Goal: Task Accomplishment & Management: Use online tool/utility

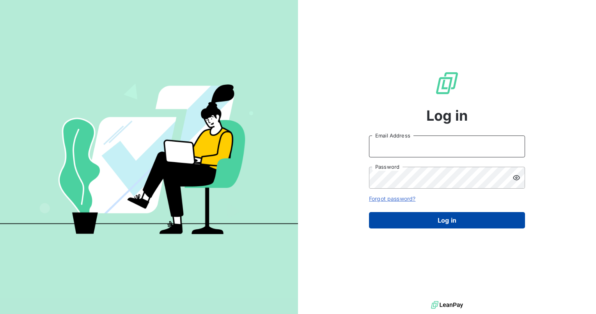
type input "[EMAIL_ADDRESS][DOMAIN_NAME]"
click at [449, 223] on button "Log in" at bounding box center [447, 220] width 156 height 16
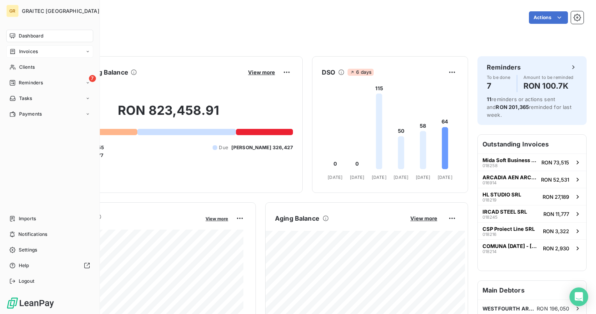
click at [34, 57] on div "Invoices" at bounding box center [49, 51] width 87 height 12
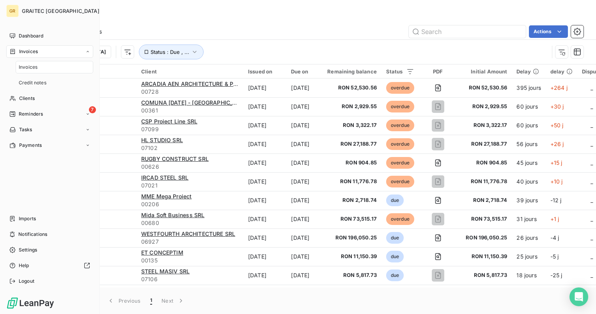
click at [28, 69] on span "Invoices" at bounding box center [28, 67] width 19 height 7
drag, startPoint x: 37, startPoint y: 222, endPoint x: 27, endPoint y: 221, distance: 10.9
click at [27, 221] on div "Imports" at bounding box center [49, 218] width 87 height 12
click at [27, 221] on span "Imports" at bounding box center [27, 218] width 17 height 7
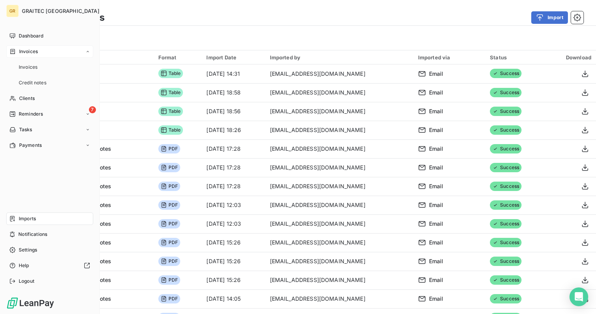
click at [32, 51] on span "Invoices" at bounding box center [28, 51] width 19 height 7
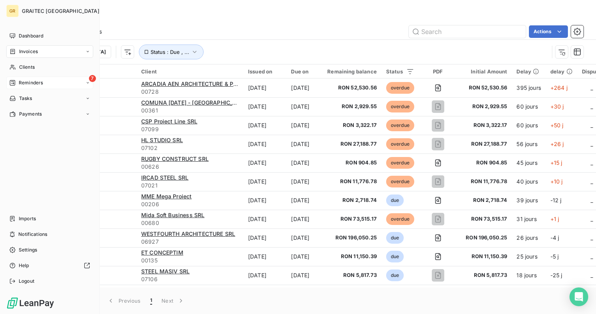
click at [31, 85] on span "Reminders" at bounding box center [31, 82] width 24 height 7
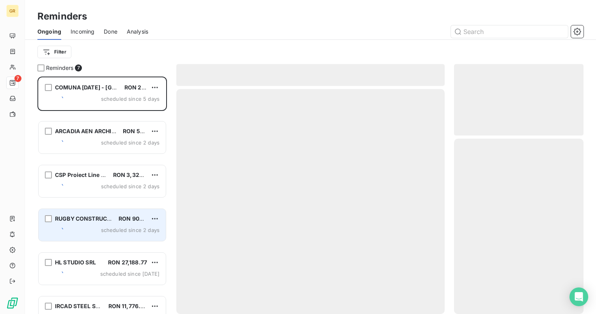
scroll to position [231, 123]
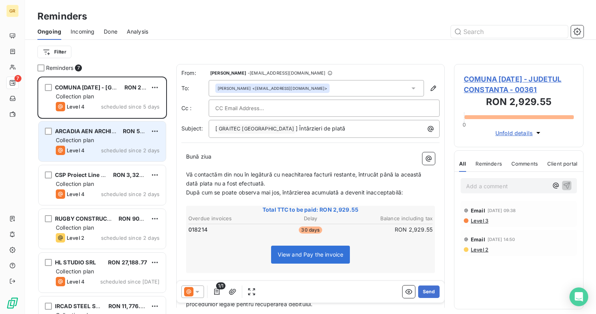
click at [114, 142] on div "Collection plan" at bounding box center [108, 140] width 104 height 8
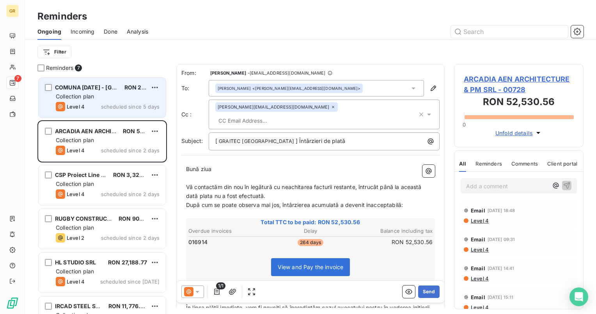
click at [125, 94] on div "Collection plan" at bounding box center [108, 96] width 104 height 8
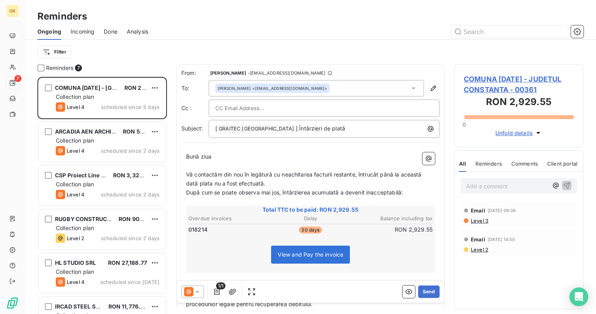
scroll to position [69, 0]
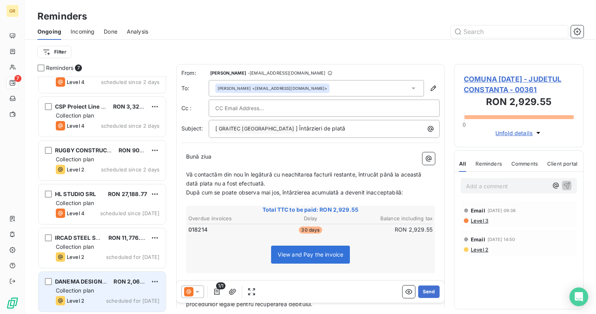
click at [84, 289] on span "Collection plan" at bounding box center [75, 290] width 38 height 7
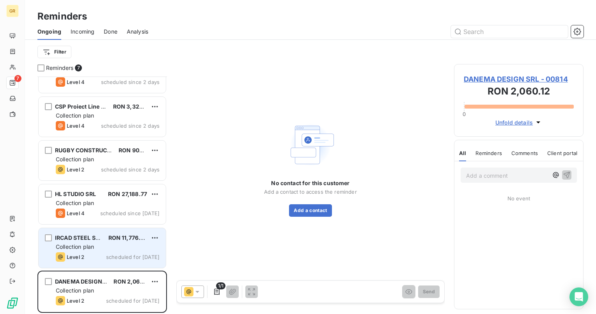
click at [83, 251] on div "IRCAD STEEL SRL RON 11,776.78 Collection plan Level 2 scheduled for [DATE]" at bounding box center [102, 248] width 127 height 40
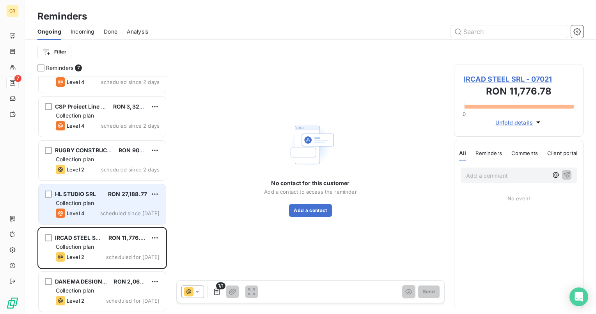
drag, startPoint x: 82, startPoint y: 218, endPoint x: 80, endPoint y: 207, distance: 10.7
click at [82, 218] on div "HL STUDIO SRL [PERSON_NAME] 27,188.77 Collection plan Level 4 scheduled since […" at bounding box center [102, 204] width 127 height 40
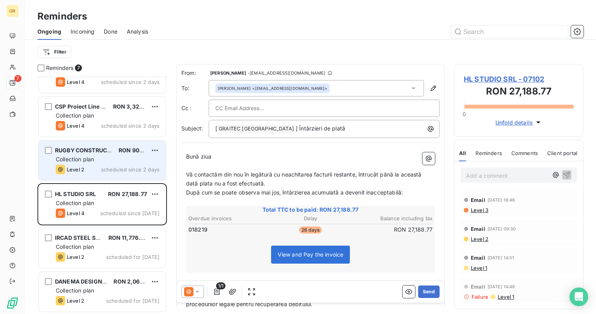
click at [80, 156] on span "Collection plan" at bounding box center [75, 159] width 38 height 7
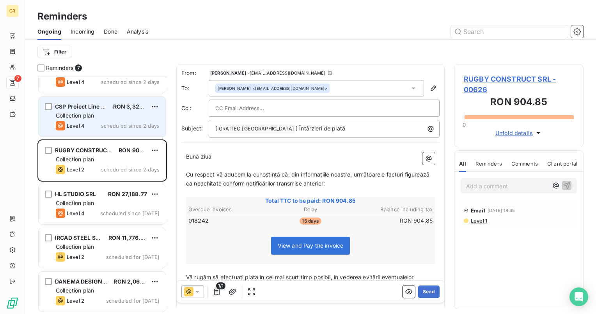
click at [83, 124] on span "Level 4" at bounding box center [76, 125] width 18 height 6
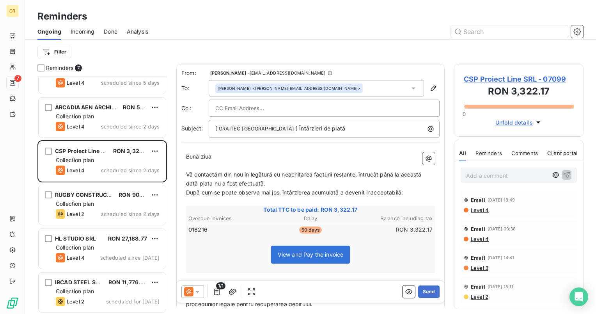
scroll to position [69, 0]
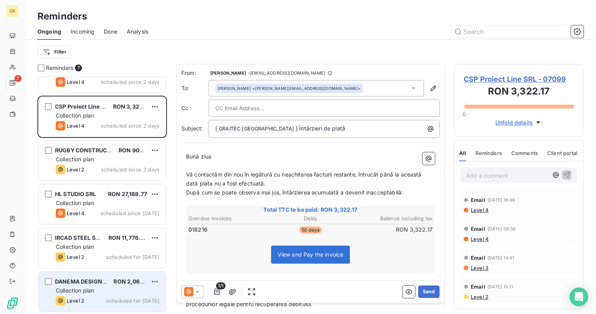
click at [78, 292] on span "Collection plan" at bounding box center [75, 290] width 38 height 7
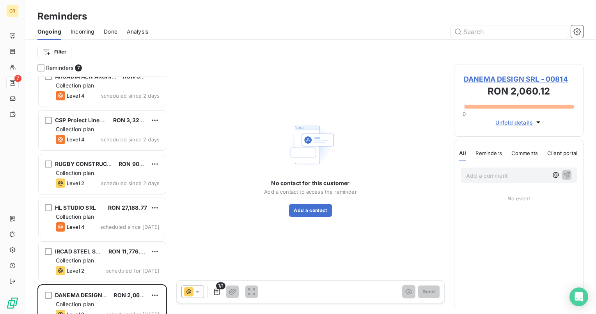
scroll to position [53, 0]
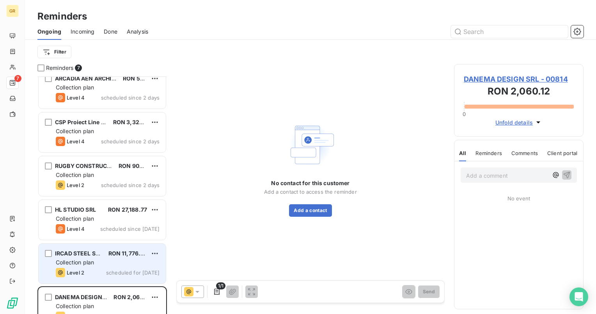
click at [121, 268] on div "Level 2 scheduled for [DATE]" at bounding box center [108, 272] width 104 height 9
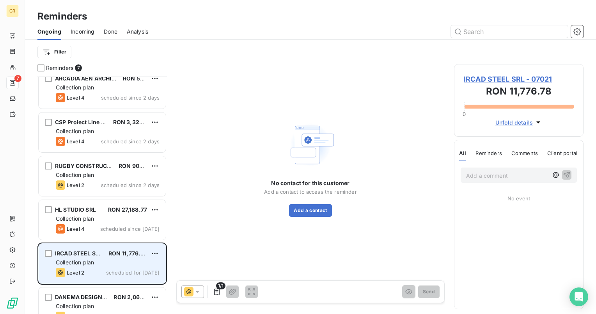
click at [121, 268] on div "Level 2 scheduled for [DATE]" at bounding box center [108, 272] width 104 height 9
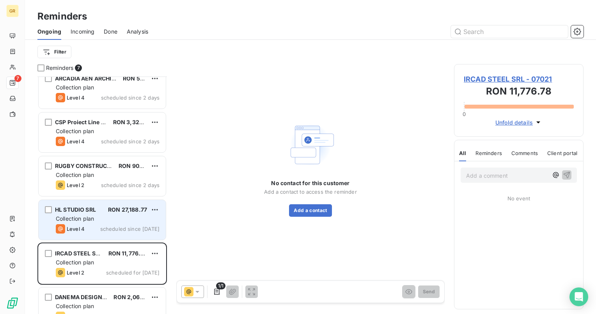
click at [71, 224] on div "Level 4" at bounding box center [70, 228] width 29 height 9
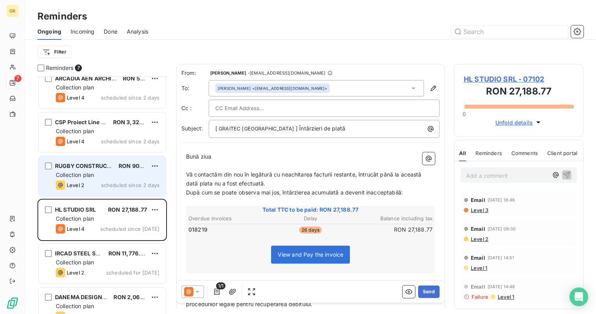
click at [101, 181] on div "Level 2 scheduled since 2 days" at bounding box center [108, 184] width 104 height 9
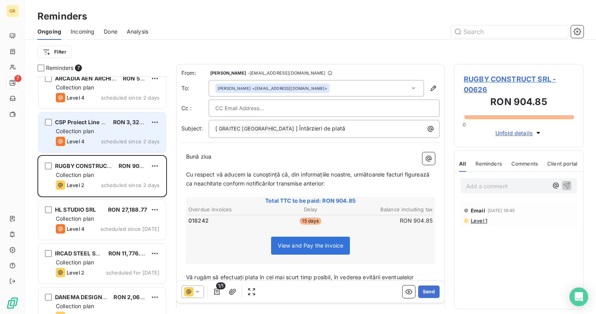
click at [113, 134] on div "Collection plan" at bounding box center [108, 131] width 104 height 8
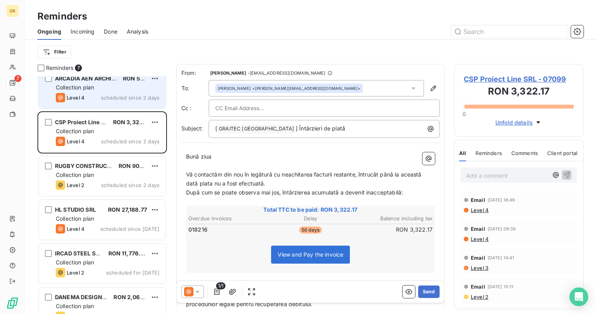
click at [112, 108] on div "ARCADIA AEN ARCHITECTURE & PM SRL RON 52,530.56 Collection plan Level 4 schedul…" at bounding box center [102, 88] width 128 height 41
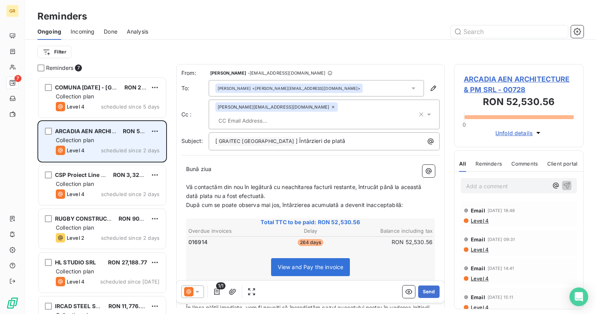
click at [112, 108] on span "scheduled since 5 days" at bounding box center [130, 106] width 59 height 6
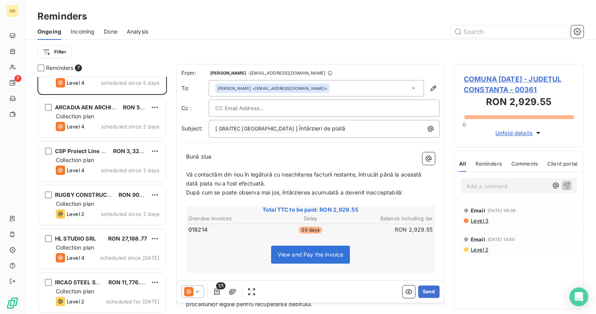
scroll to position [69, 0]
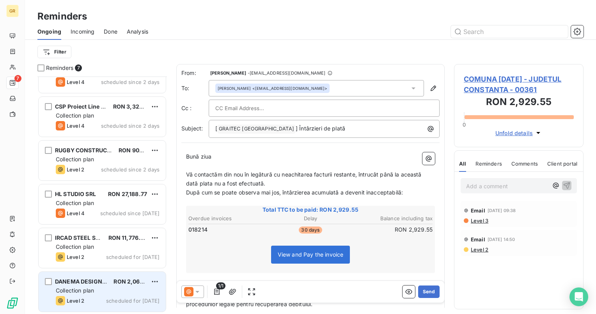
click at [103, 293] on div "Collection plan" at bounding box center [108, 290] width 104 height 8
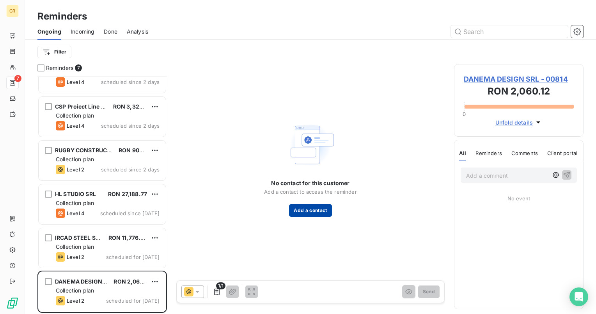
click at [312, 211] on button "Add a contact" at bounding box center [310, 210] width 43 height 12
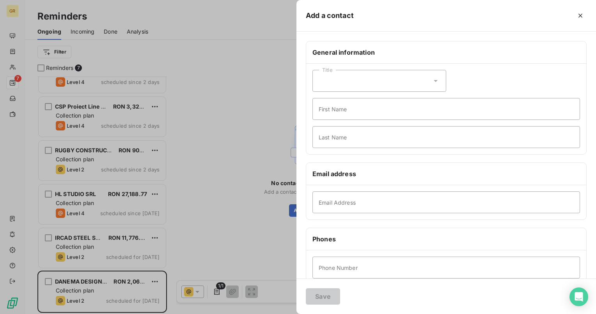
click at [424, 80] on div "Title" at bounding box center [379, 81] width 134 height 22
click at [378, 112] on li "Mister" at bounding box center [379, 114] width 134 height 14
click at [370, 115] on input "First Name" at bounding box center [446, 109] width 268 height 22
type input "[PERSON_NAME]"
click at [378, 136] on input "Last Name" at bounding box center [446, 137] width 268 height 22
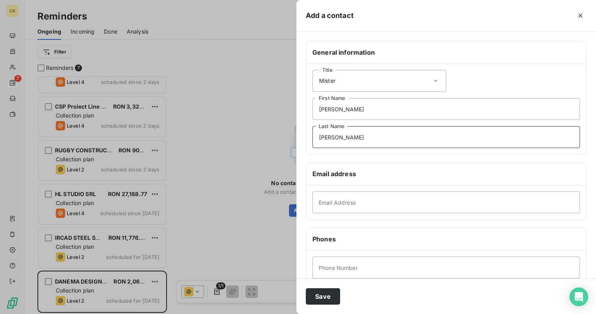
type input "[PERSON_NAME]"
click at [338, 195] on input "Email Address" at bounding box center [446, 202] width 268 height 22
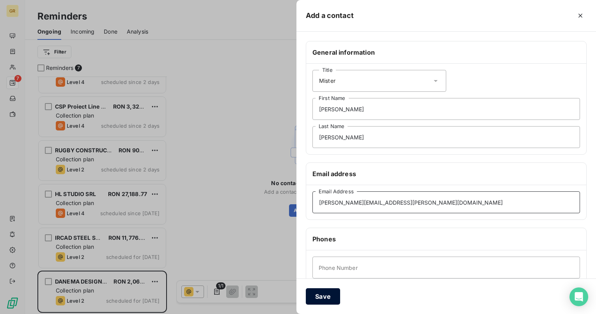
type input "[PERSON_NAME][EMAIL_ADDRESS][PERSON_NAME][DOMAIN_NAME]"
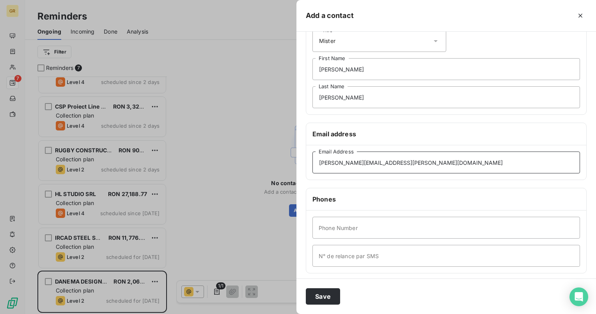
scroll to position [78, 0]
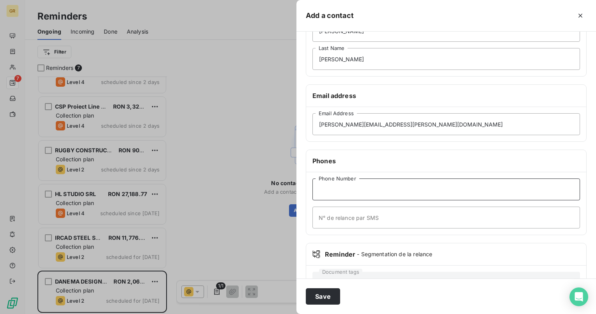
click at [348, 190] on input "Phone Number" at bounding box center [446, 189] width 268 height 22
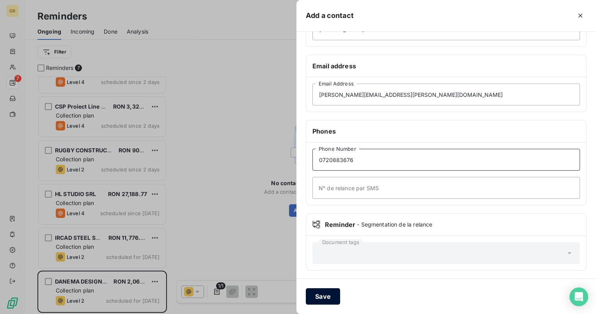
type input "0720883676"
click at [320, 296] on button "Save" at bounding box center [323, 296] width 34 height 16
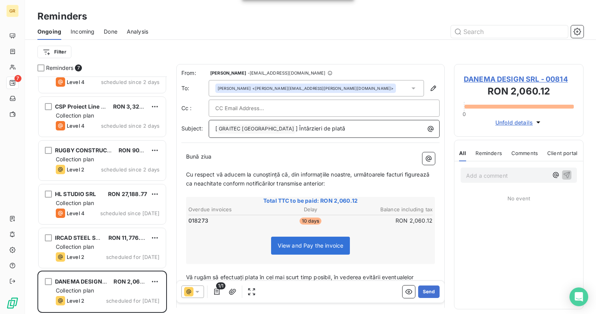
click at [296, 130] on span "] Întârzieri de plată" at bounding box center [321, 128] width 50 height 7
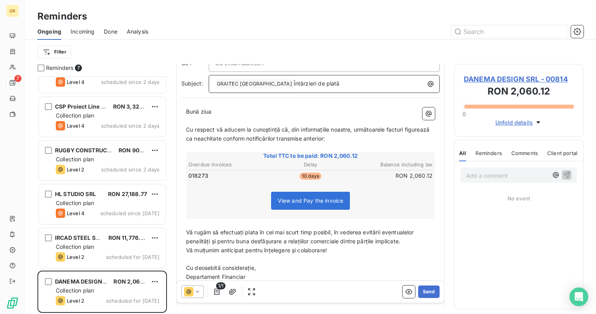
scroll to position [0, 0]
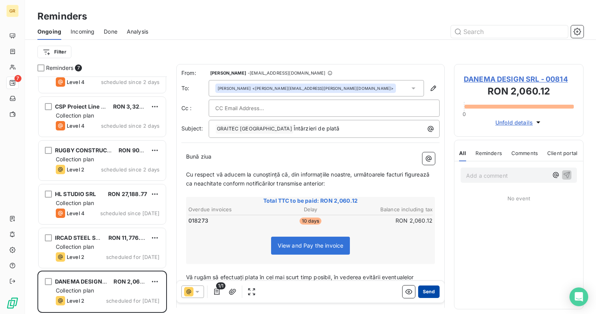
click at [431, 295] on button "Send" at bounding box center [428, 291] width 21 height 12
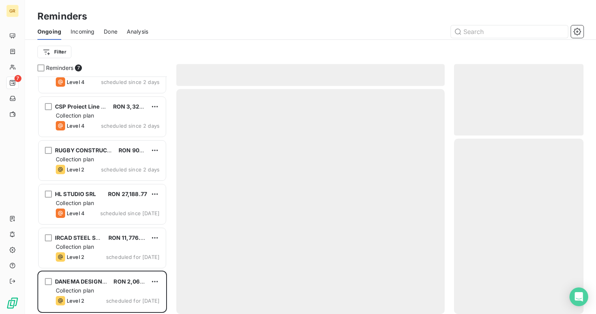
scroll to position [25, 0]
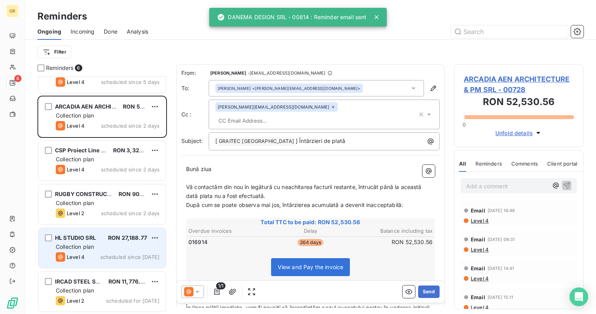
click at [91, 243] on div "Collection plan" at bounding box center [108, 247] width 104 height 8
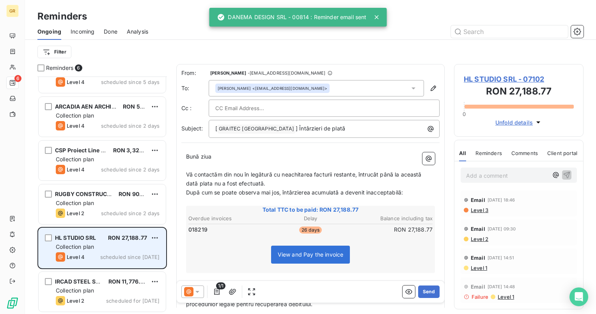
scroll to position [25, 0]
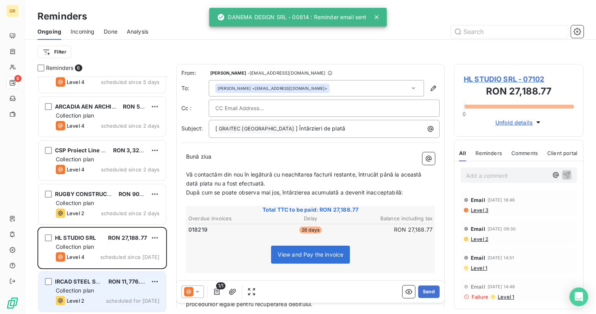
click at [90, 286] on div "Collection plan" at bounding box center [108, 290] width 104 height 8
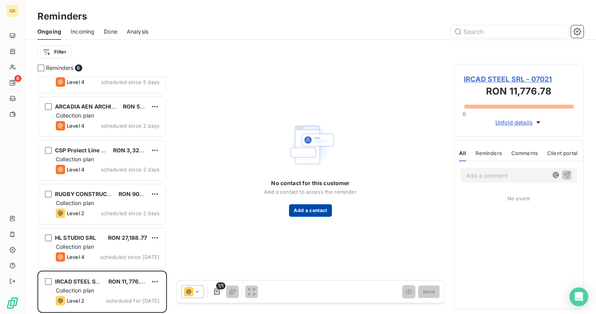
click at [299, 208] on button "Add a contact" at bounding box center [310, 210] width 43 height 12
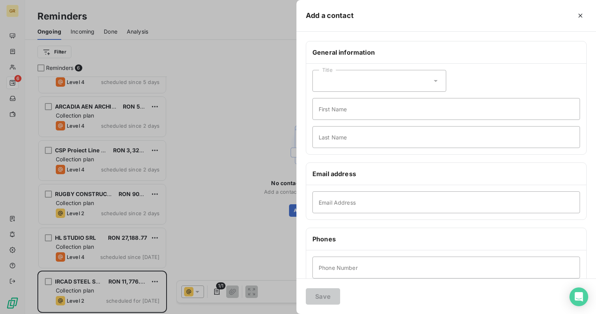
click at [435, 76] on div "Title" at bounding box center [379, 81] width 134 height 22
click at [363, 115] on li "Mister" at bounding box center [379, 114] width 134 height 14
click at [348, 116] on input "First Name" at bounding box center [446, 109] width 268 height 22
type input "[DEMOGRAPHIC_DATA]"
click at [351, 139] on input "Last Name" at bounding box center [446, 137] width 268 height 22
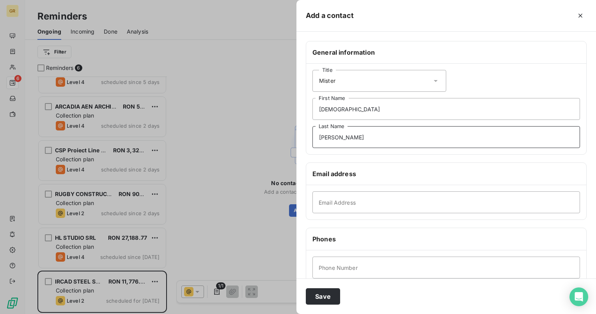
type input "[PERSON_NAME]"
click at [342, 202] on input "Email Address" at bounding box center [446, 202] width 268 height 22
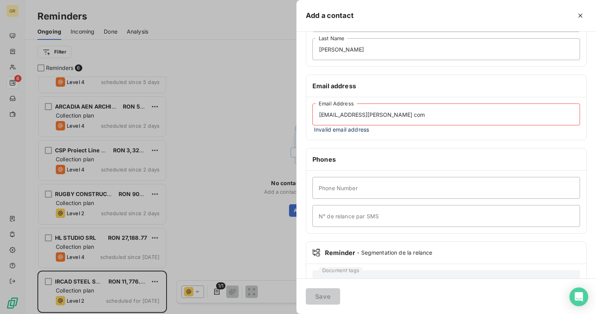
scroll to position [116, 0]
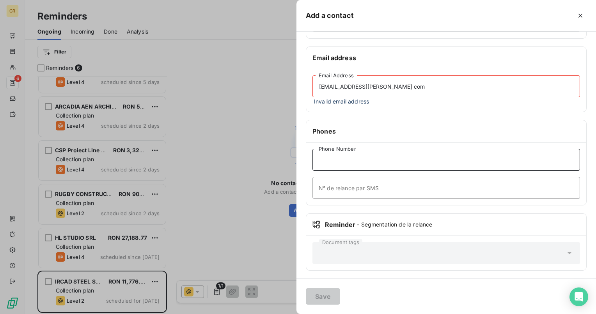
click at [395, 163] on input "Phone Number" at bounding box center [446, 160] width 268 height 22
click at [380, 159] on input "Phone Number" at bounding box center [446, 160] width 268 height 22
click at [398, 87] on input "[EMAIL_ADDRESS][PERSON_NAME] com" at bounding box center [446, 86] width 268 height 22
drag, startPoint x: 391, startPoint y: 89, endPoint x: 406, endPoint y: 88, distance: 15.2
click at [392, 89] on input "[EMAIL_ADDRESS][PERSON_NAME] com" at bounding box center [446, 86] width 268 height 22
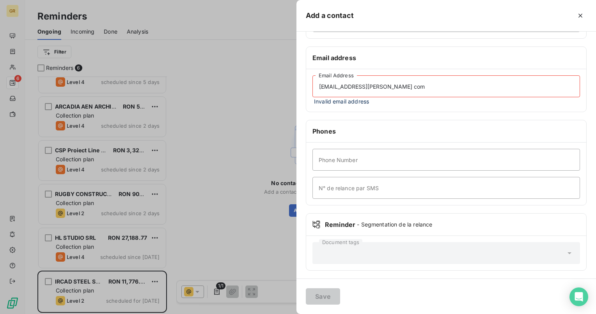
click at [377, 87] on input "[EMAIL_ADDRESS][PERSON_NAME] com" at bounding box center [446, 86] width 268 height 22
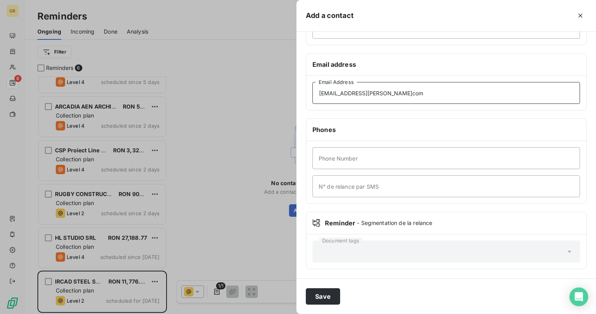
scroll to position [108, 0]
type input "[EMAIL_ADDRESS][PERSON_NAME][DOMAIN_NAME]"
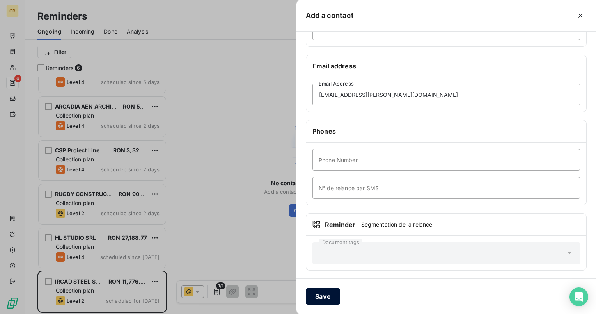
click at [326, 296] on button "Save" at bounding box center [323, 296] width 34 height 16
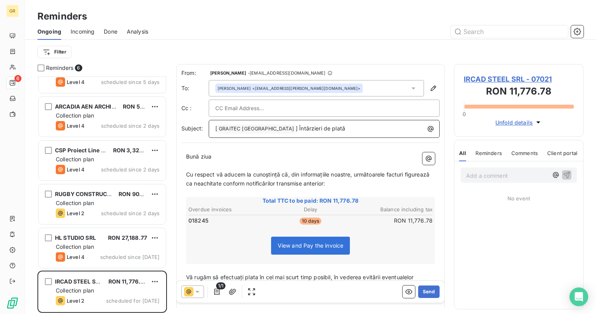
click at [296, 129] on span "] Întârzieri de plată" at bounding box center [321, 128] width 50 height 7
drag, startPoint x: 269, startPoint y: 128, endPoint x: 275, endPoint y: 142, distance: 15.0
click at [296, 130] on span "] Întârzieri de plată" at bounding box center [321, 128] width 50 height 7
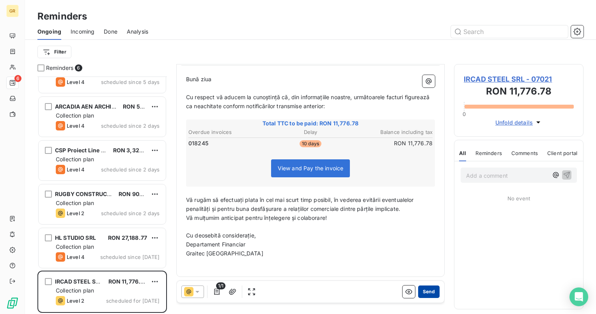
click at [424, 294] on button "Send" at bounding box center [428, 291] width 21 height 12
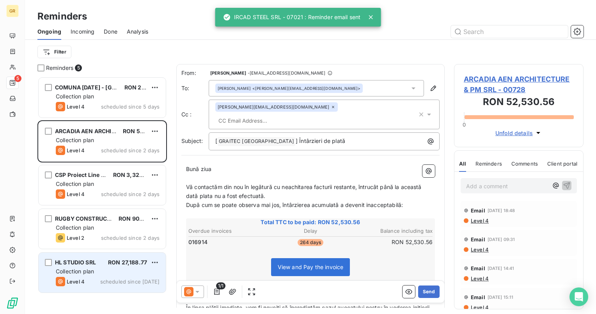
click at [101, 272] on div "Collection plan" at bounding box center [108, 271] width 104 height 8
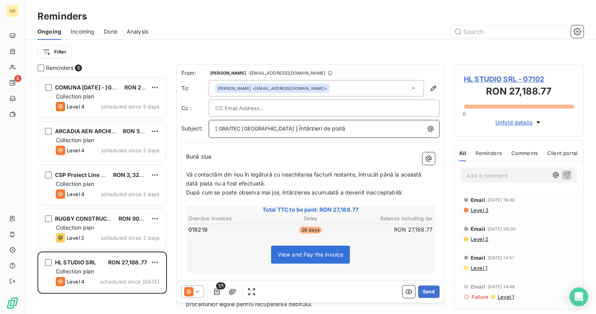
click at [296, 129] on span "] Întârzieri de plată" at bounding box center [321, 128] width 50 height 7
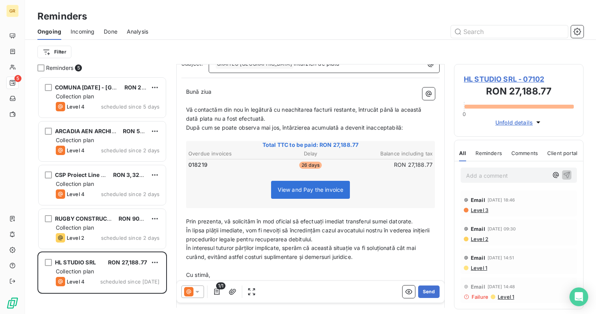
scroll to position [79, 0]
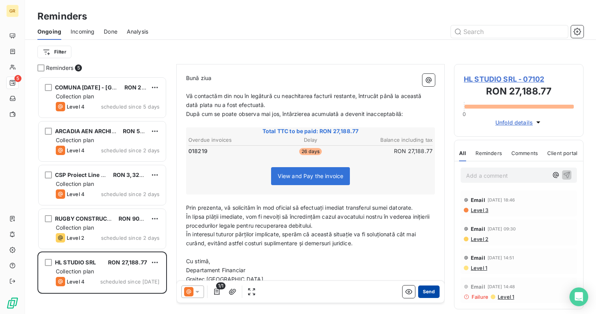
click at [426, 290] on button "Send" at bounding box center [428, 291] width 21 height 12
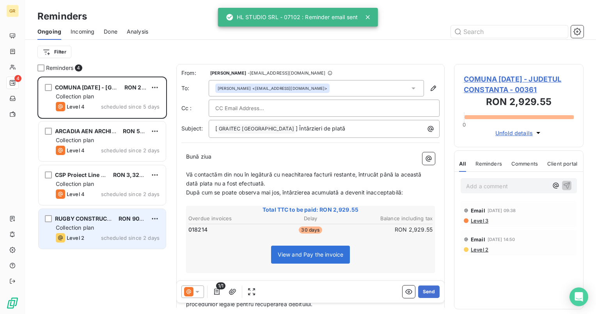
click at [119, 234] on div "Level 2 scheduled since 2 days" at bounding box center [108, 237] width 104 height 9
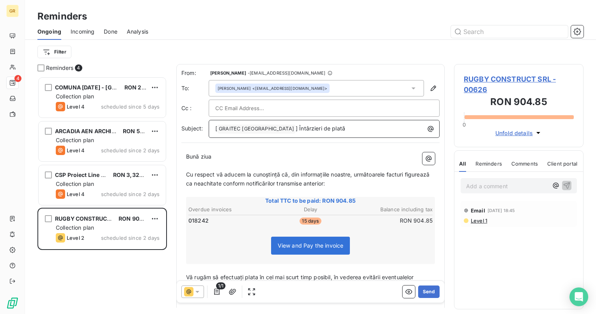
click at [296, 129] on span "] Întârzieri de plată" at bounding box center [321, 128] width 50 height 7
click at [296, 128] on span "] Întârzieri de plată" at bounding box center [321, 128] width 50 height 7
click at [307, 103] on div at bounding box center [324, 108] width 218 height 12
click at [298, 133] on p "[ Întârzieri de plată" at bounding box center [326, 128] width 222 height 9
click at [217, 128] on span "[ Întârzieri de plată" at bounding box center [240, 128] width 50 height 7
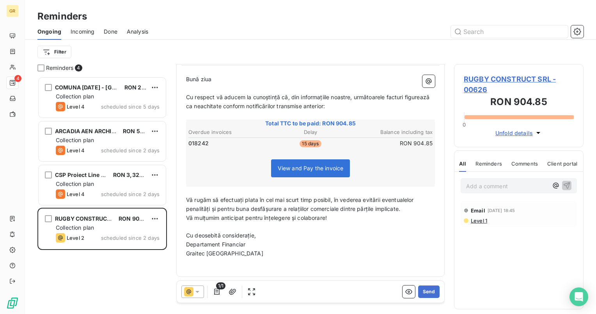
scroll to position [39, 0]
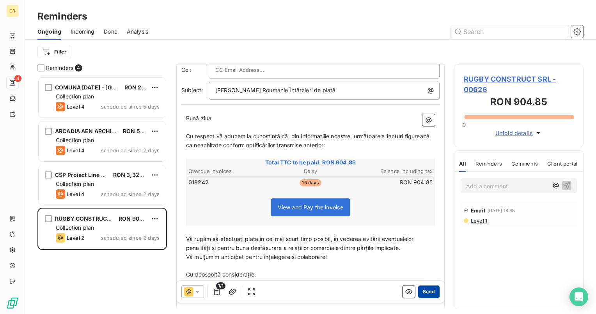
click at [422, 289] on button "Send" at bounding box center [428, 291] width 21 height 12
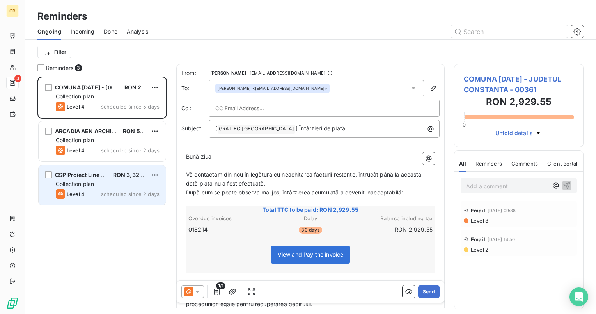
click at [106, 179] on div "CSP Proiect Line SRL RON 3,322.17 Collection plan Level 4 scheduled since 2 days" at bounding box center [102, 185] width 127 height 40
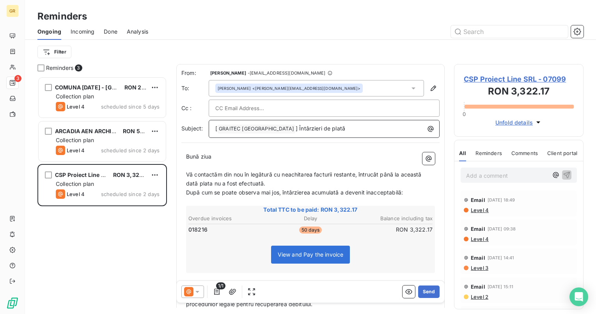
click at [296, 126] on span "] Întârzieri de plată" at bounding box center [321, 128] width 50 height 7
drag, startPoint x: 268, startPoint y: 126, endPoint x: 280, endPoint y: 140, distance: 18.8
click at [296, 126] on span "] Întârzieri de plată" at bounding box center [321, 128] width 50 height 7
click at [217, 128] on span "[" at bounding box center [216, 128] width 2 height 7
click at [431, 293] on button "Send" at bounding box center [428, 291] width 21 height 12
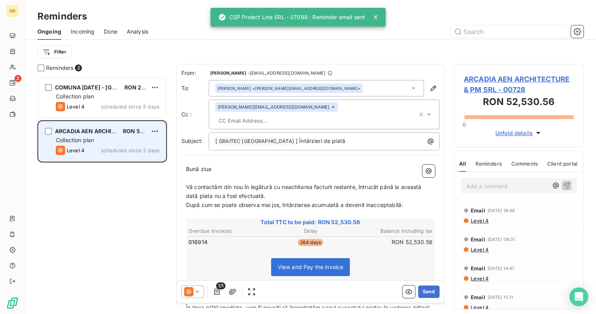
click at [92, 142] on span "Collection plan" at bounding box center [75, 140] width 38 height 7
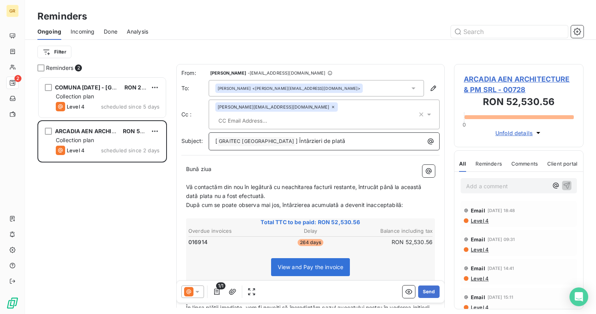
click at [296, 137] on span "] Întârzieri de plată" at bounding box center [321, 140] width 50 height 7
click at [218, 137] on span "GRAITEC [GEOGRAPHIC_DATA] ﻿" at bounding box center [257, 141] width 78 height 9
click at [216, 137] on span "[" at bounding box center [216, 140] width 2 height 7
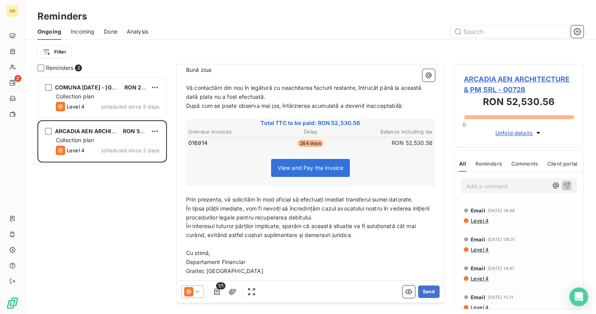
scroll to position [105, 0]
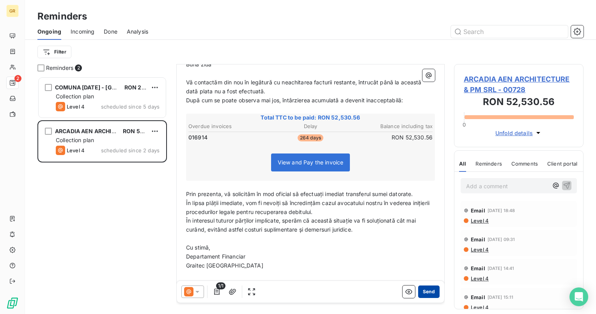
click at [423, 292] on button "Send" at bounding box center [428, 291] width 21 height 12
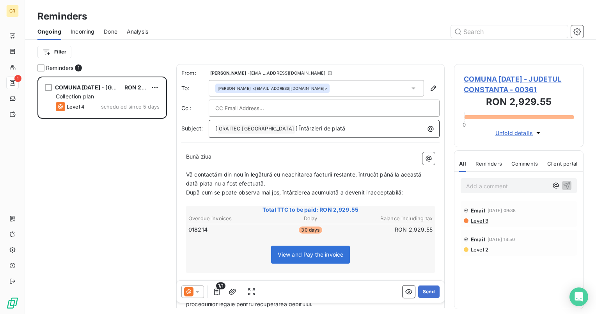
click at [296, 128] on span "] Întârzieri de plată" at bounding box center [321, 128] width 50 height 7
click at [296, 129] on span "] Întârzieri de plată" at bounding box center [321, 128] width 50 height 7
click at [217, 128] on span "[" at bounding box center [216, 128] width 2 height 7
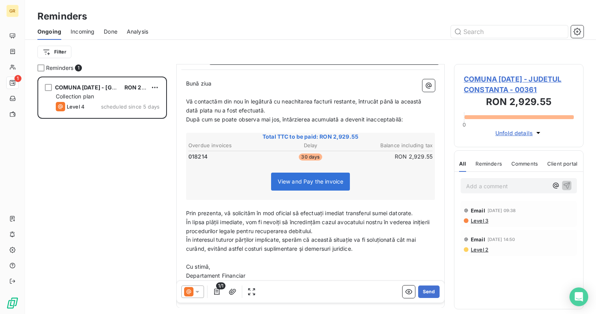
scroll to position [104, 0]
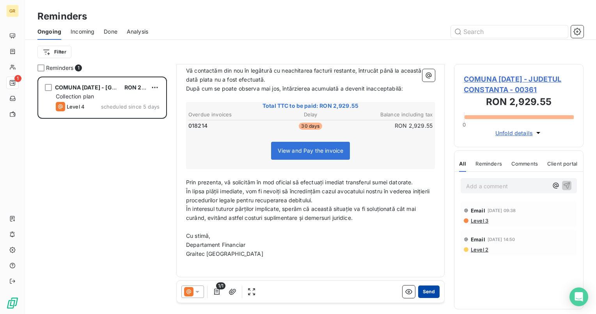
click at [420, 295] on button "Send" at bounding box center [428, 291] width 21 height 12
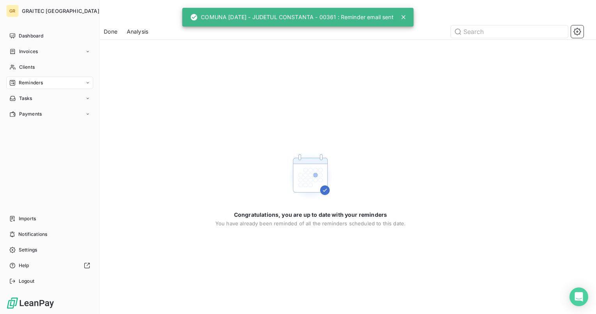
click at [42, 82] on span "Reminders" at bounding box center [31, 82] width 24 height 7
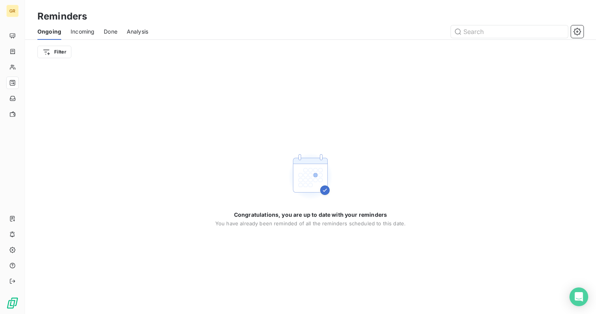
click at [110, 30] on span "Done" at bounding box center [111, 32] width 14 height 8
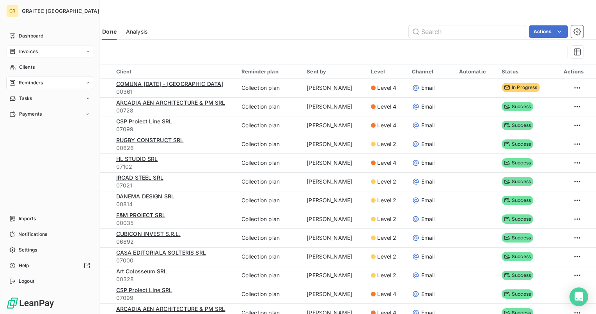
click at [34, 48] on span "Invoices" at bounding box center [28, 51] width 19 height 7
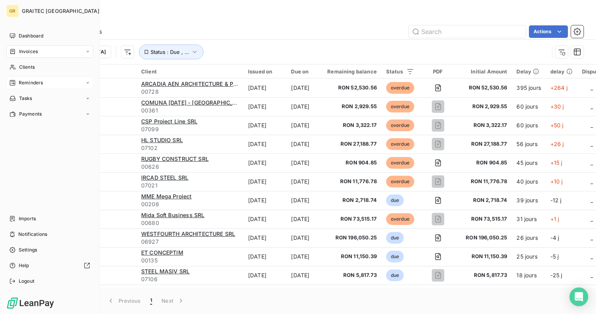
click at [26, 50] on span "Invoices" at bounding box center [28, 51] width 19 height 7
